Goal: Communication & Community: Answer question/provide support

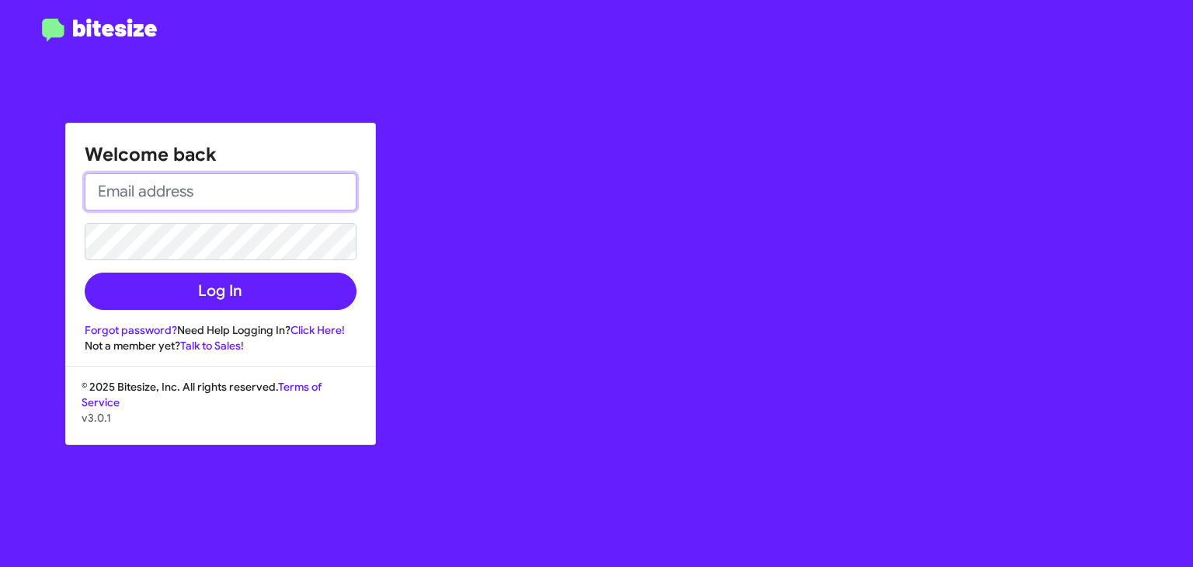
click at [188, 200] on input "email" at bounding box center [221, 191] width 272 height 37
click at [166, 203] on input "email" at bounding box center [221, 191] width 272 height 37
type input "[EMAIL_ADDRESS][DOMAIN_NAME]"
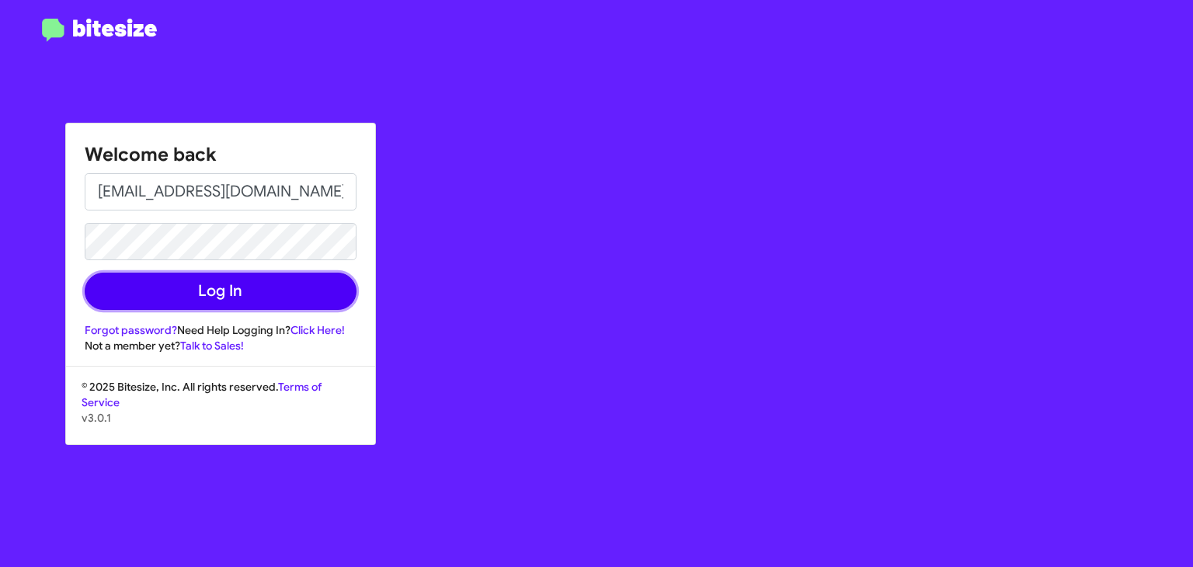
click at [214, 295] on button "Log In" at bounding box center [221, 291] width 272 height 37
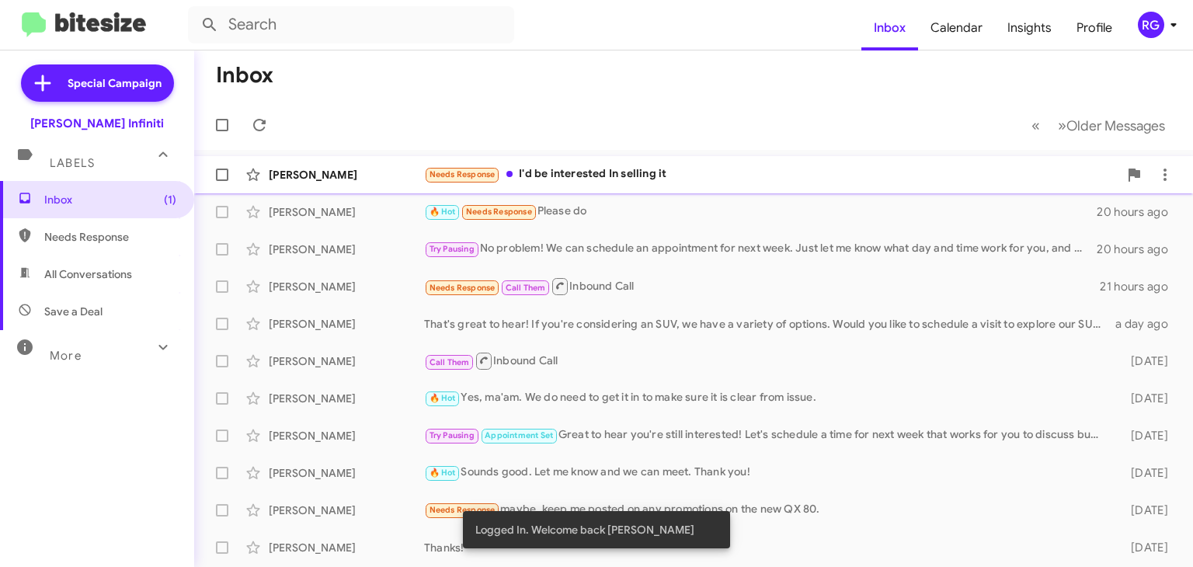
click at [594, 179] on div "Needs Response I'd be interested In selling it" at bounding box center [771, 174] width 694 height 18
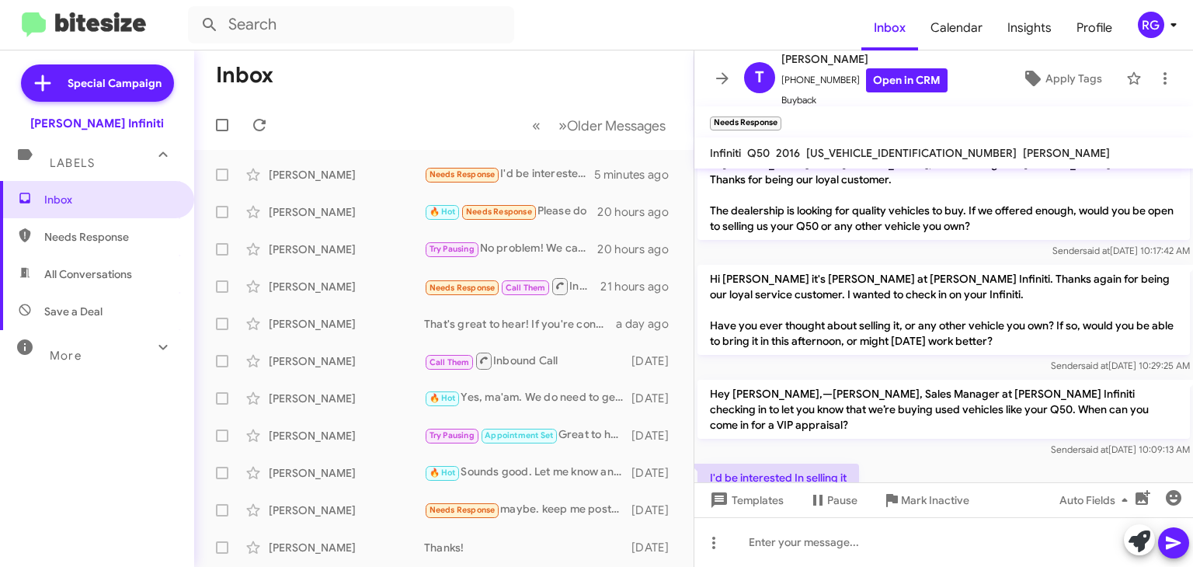
scroll to position [53, 0]
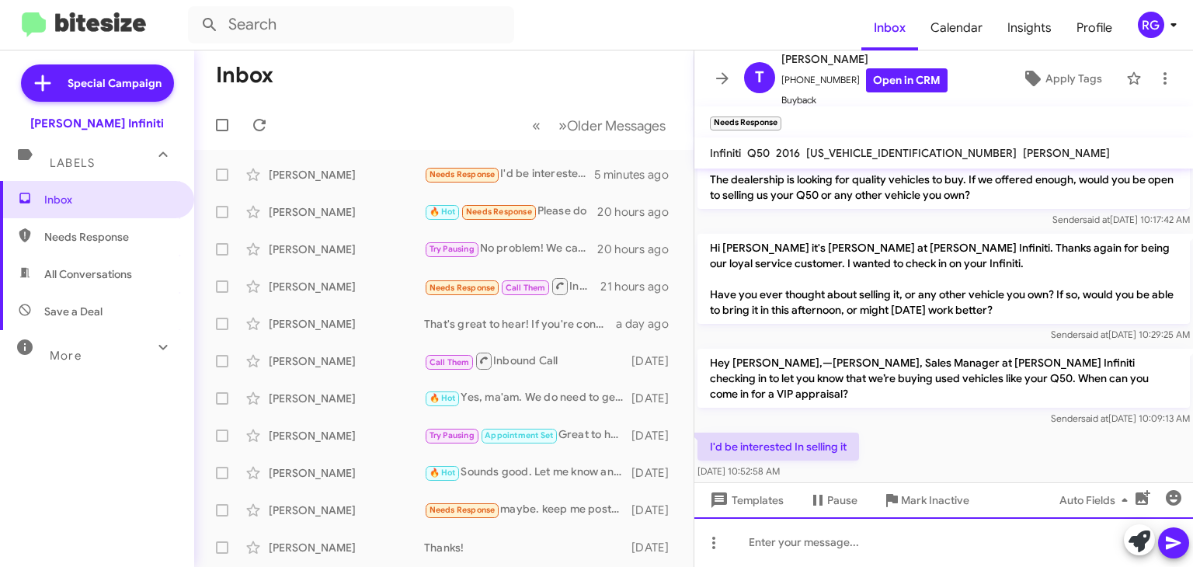
click at [754, 544] on div at bounding box center [943, 542] width 499 height 50
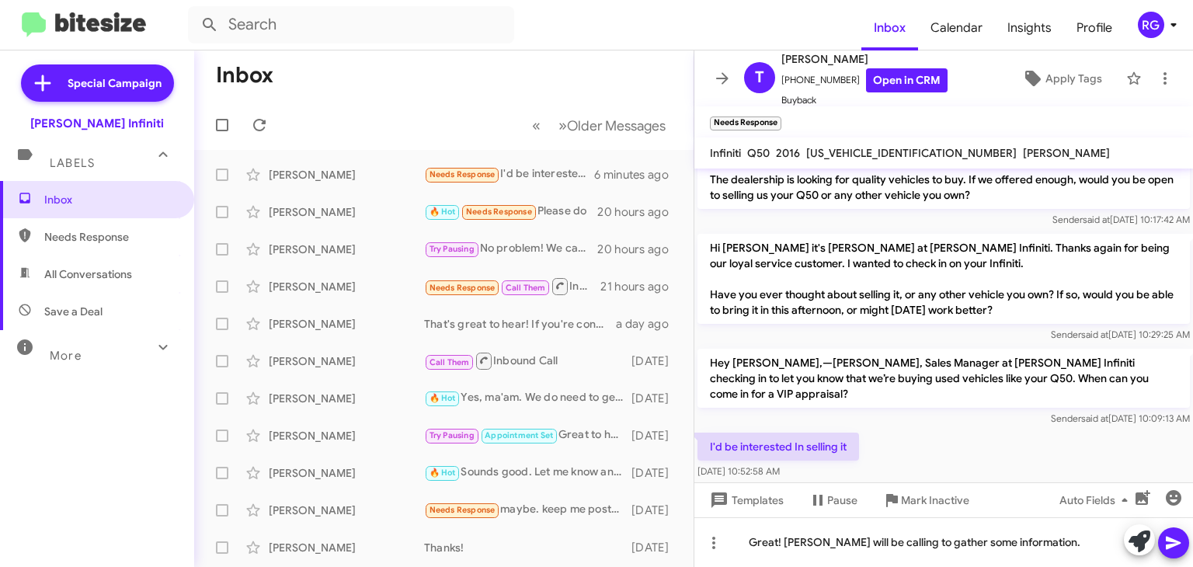
click at [1180, 537] on icon at bounding box center [1173, 542] width 19 height 19
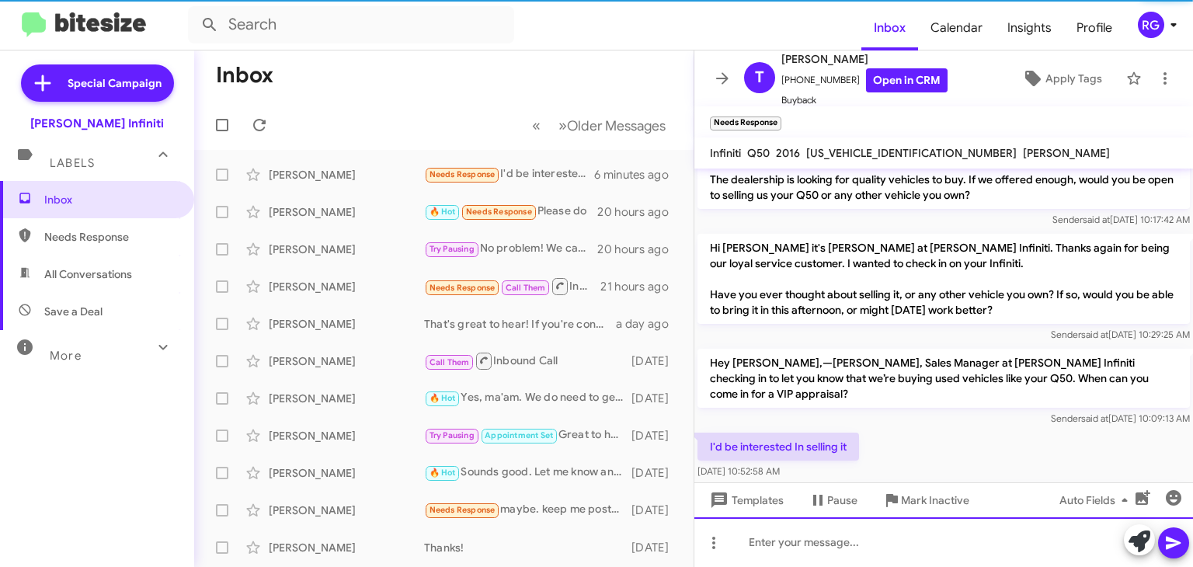
scroll to position [109, 0]
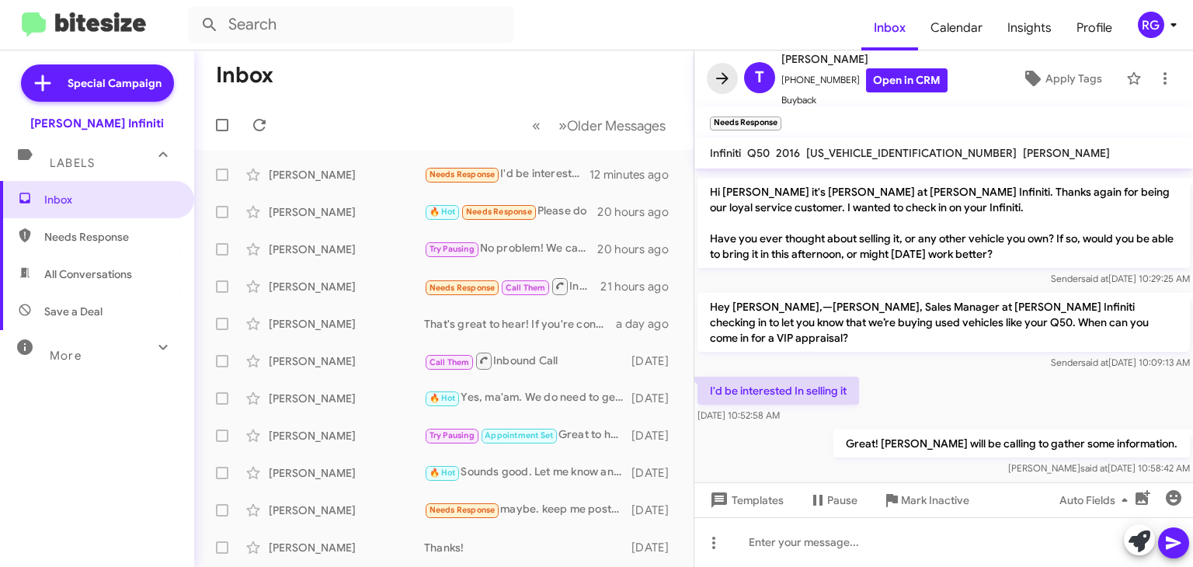
click at [710, 76] on span at bounding box center [722, 78] width 31 height 19
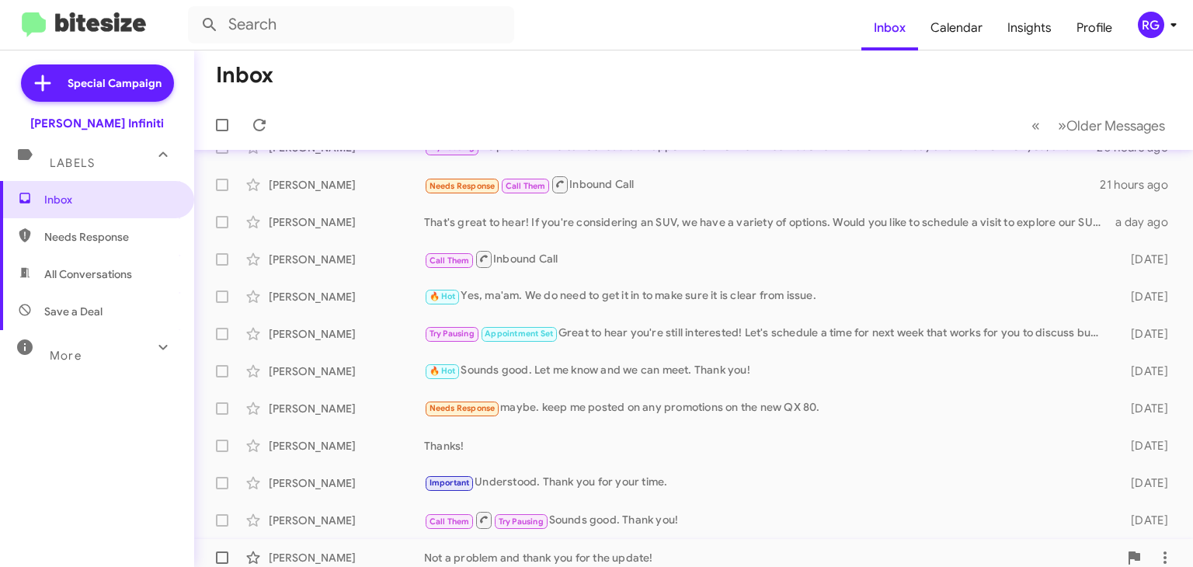
scroll to position [24, 0]
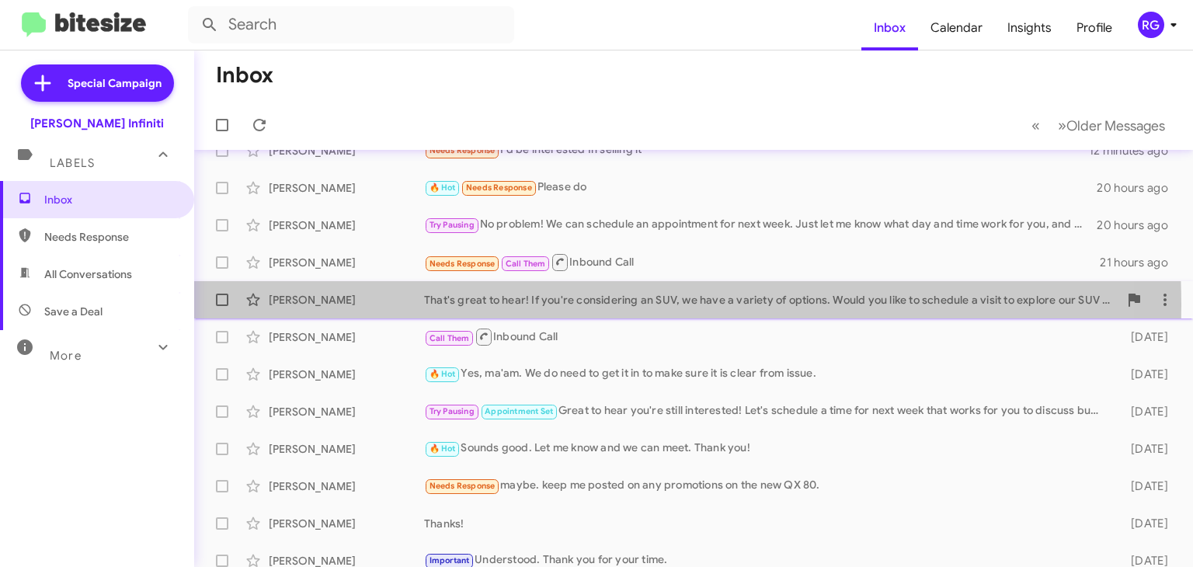
click at [565, 304] on div "That's great to hear! If you're considering an SUV, we have a variety of option…" at bounding box center [771, 300] width 694 height 16
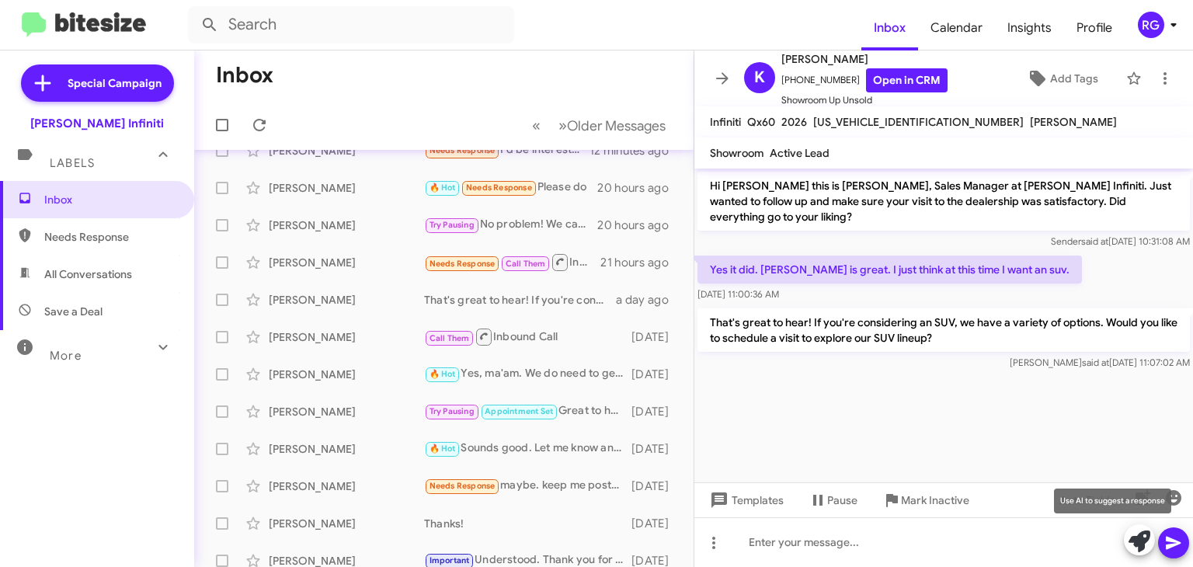
click at [1132, 539] on icon at bounding box center [1139, 541] width 22 height 22
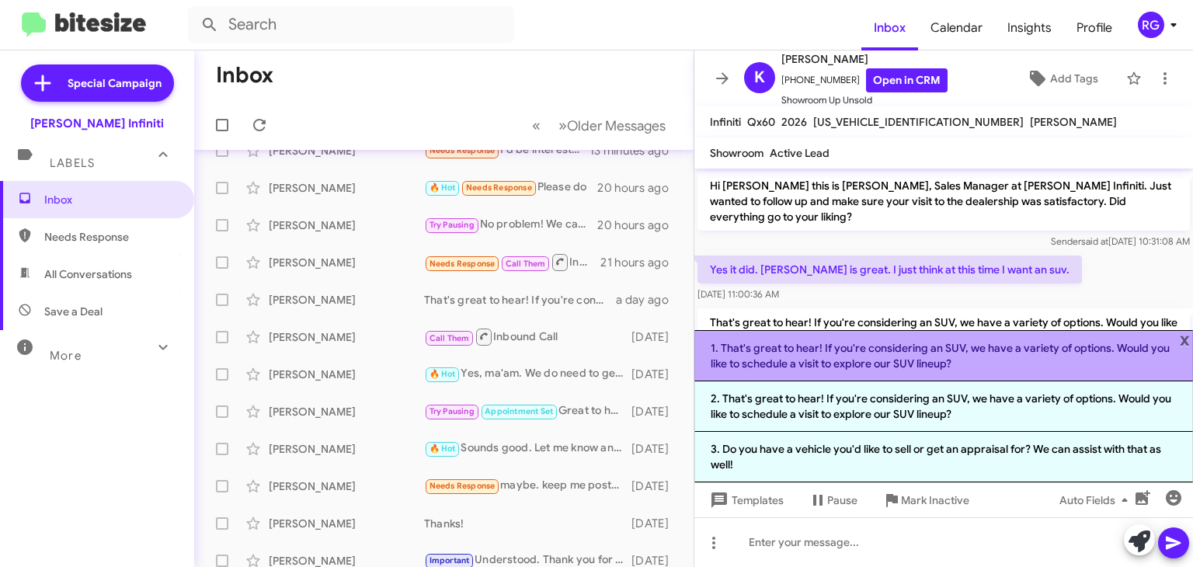
click at [777, 356] on li "1. That's great to hear! If you're considering an SUV, we have a variety of opt…" at bounding box center [943, 355] width 499 height 51
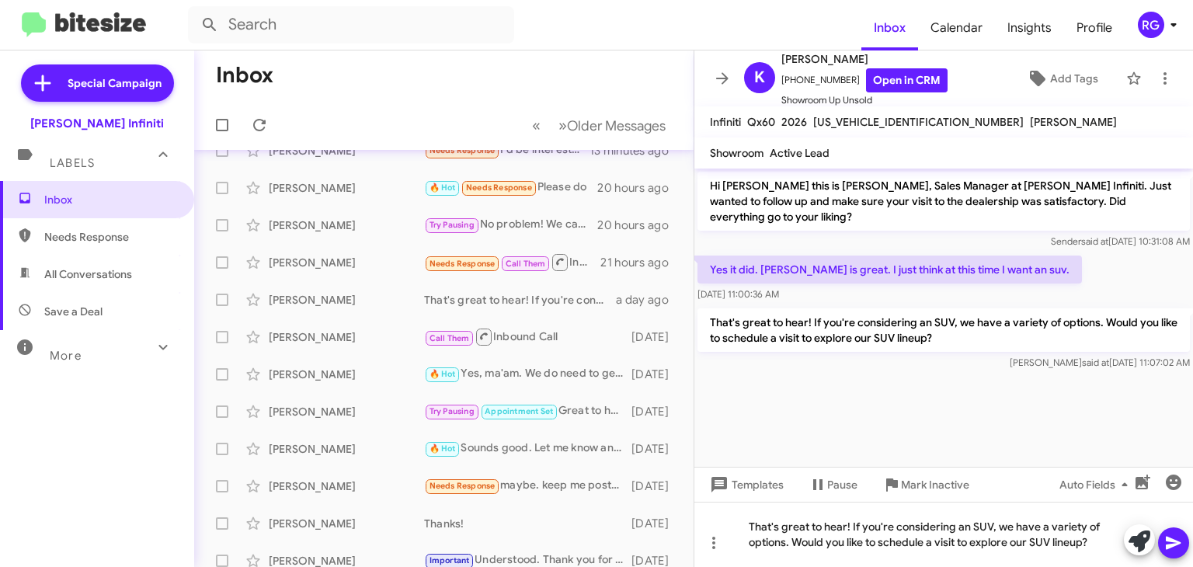
click at [1174, 547] on icon at bounding box center [1173, 542] width 19 height 19
